Goal: Find specific page/section: Find specific page/section

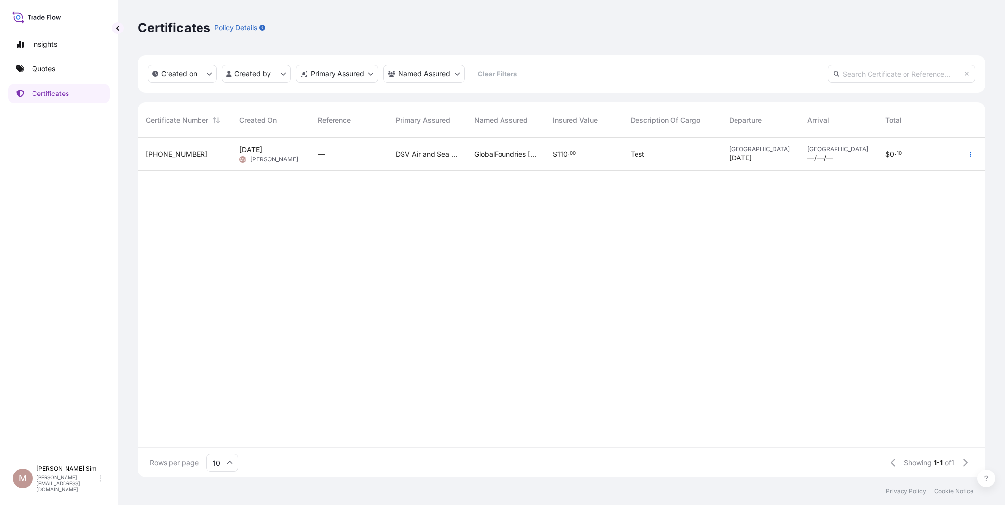
scroll to position [338, 839]
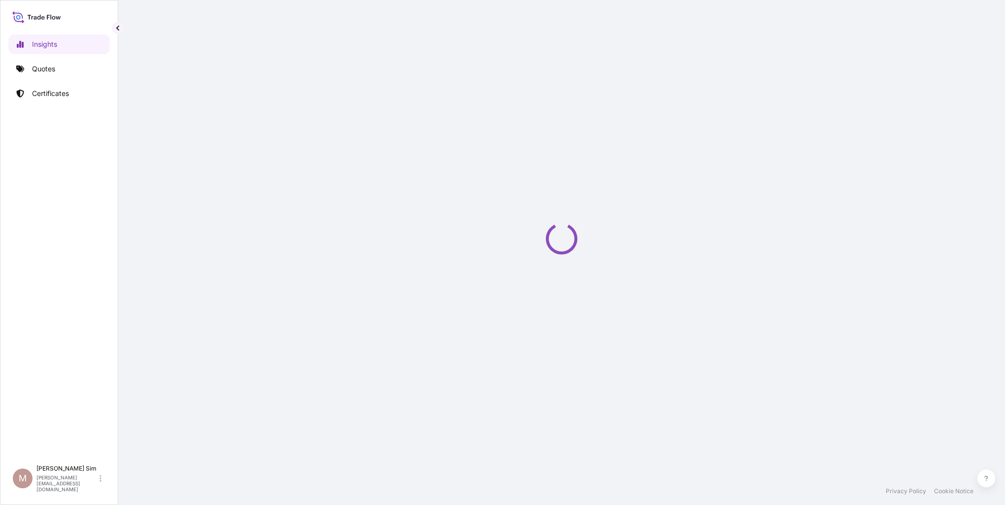
select select "2025"
